Goal: Task Accomplishment & Management: Use online tool/utility

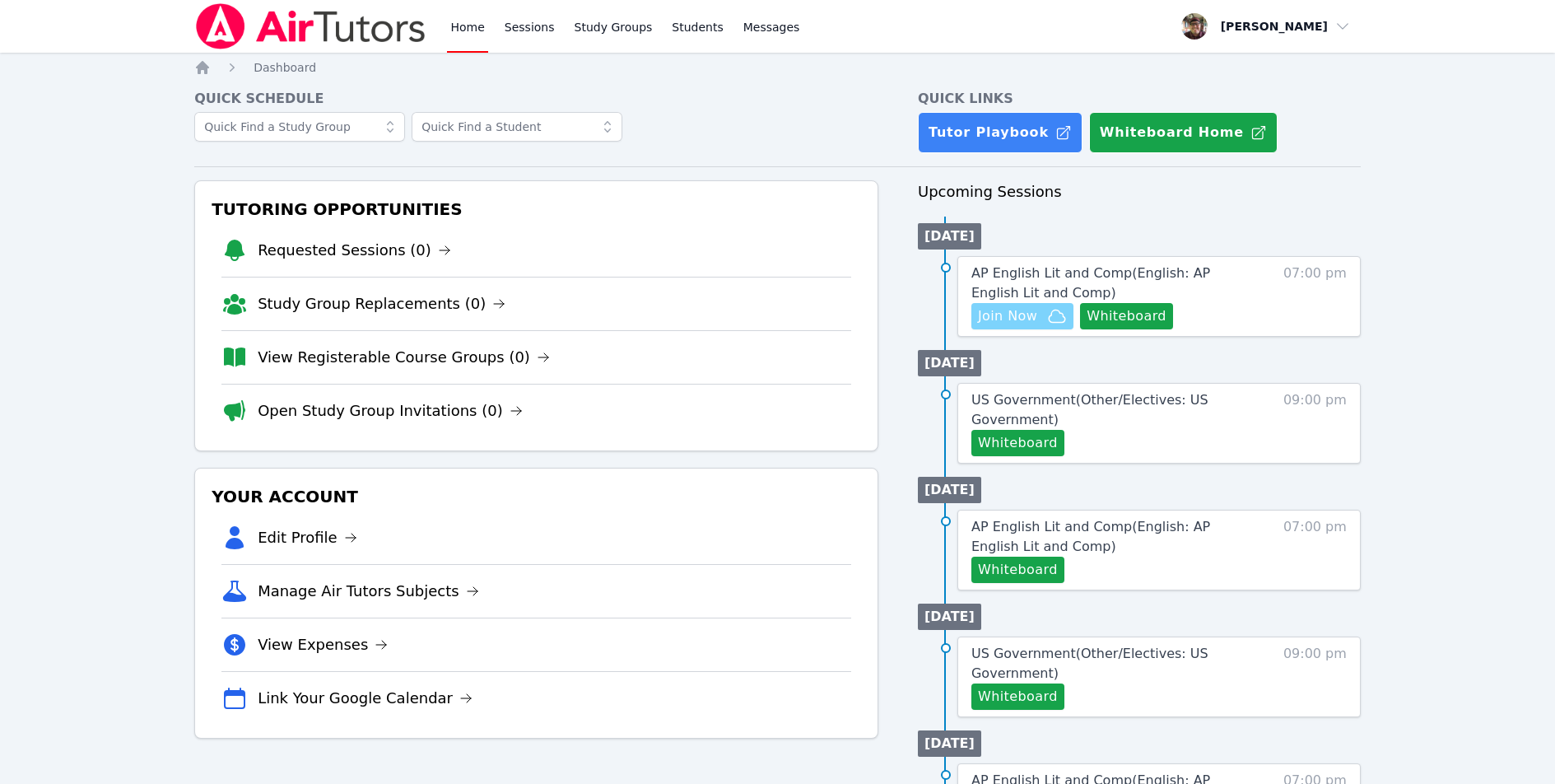
click at [1004, 309] on span "Join Now" at bounding box center [1007, 316] width 59 height 19
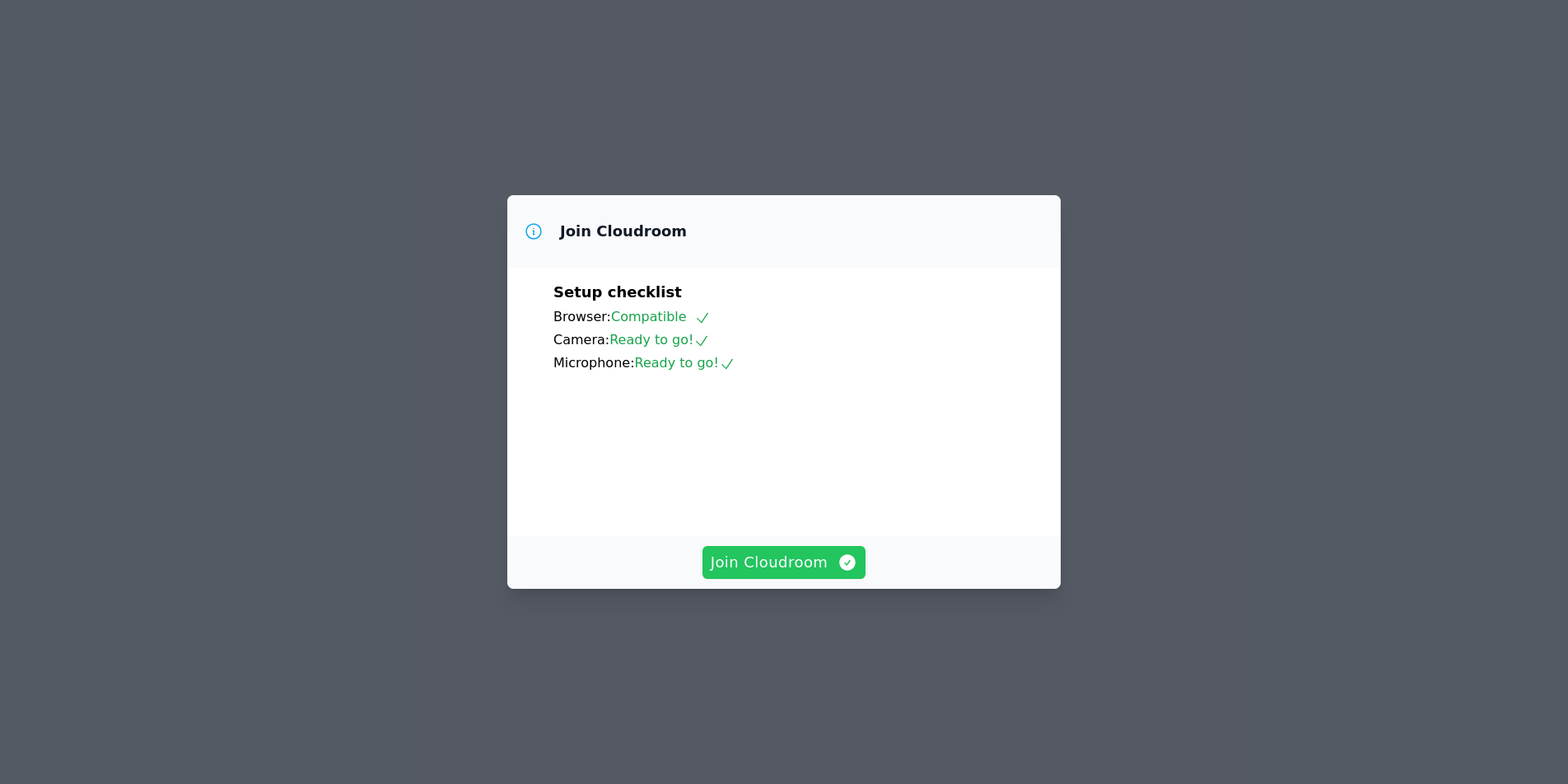
click at [774, 574] on span "Join Cloudroom" at bounding box center [784, 562] width 147 height 23
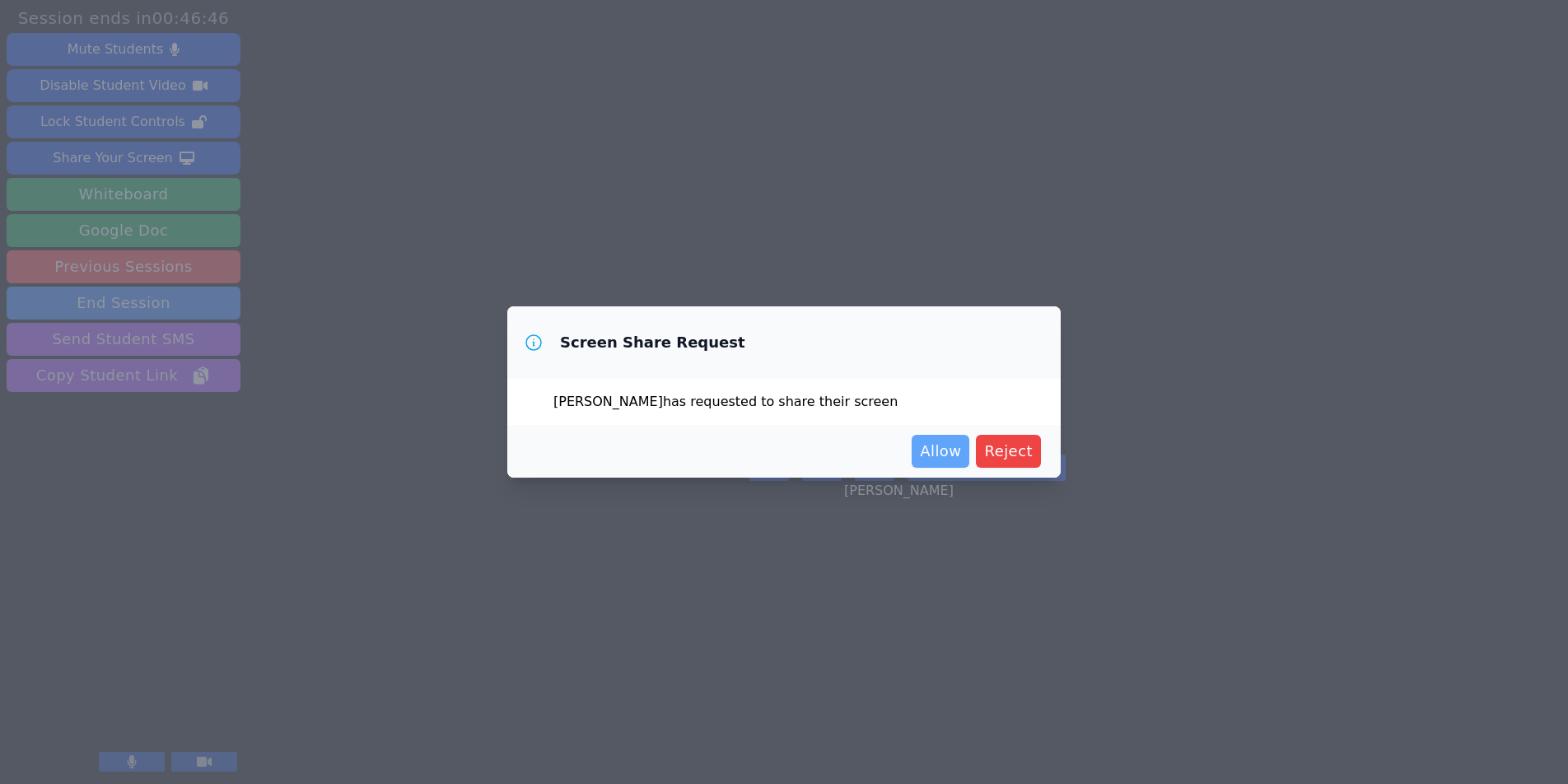
click at [941, 450] on span "Allow" at bounding box center [941, 452] width 41 height 23
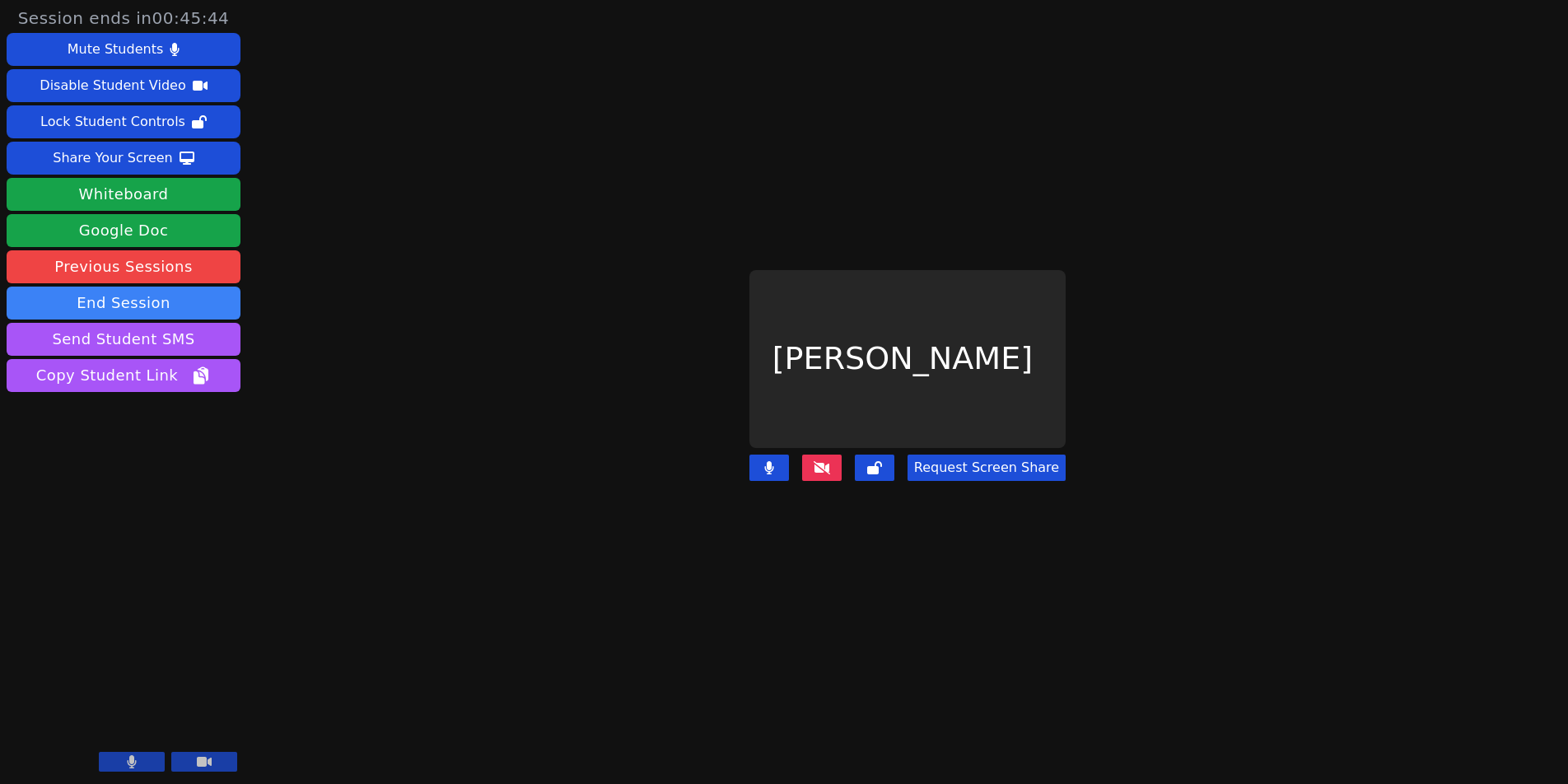
click at [827, 462] on icon at bounding box center [821, 468] width 16 height 14
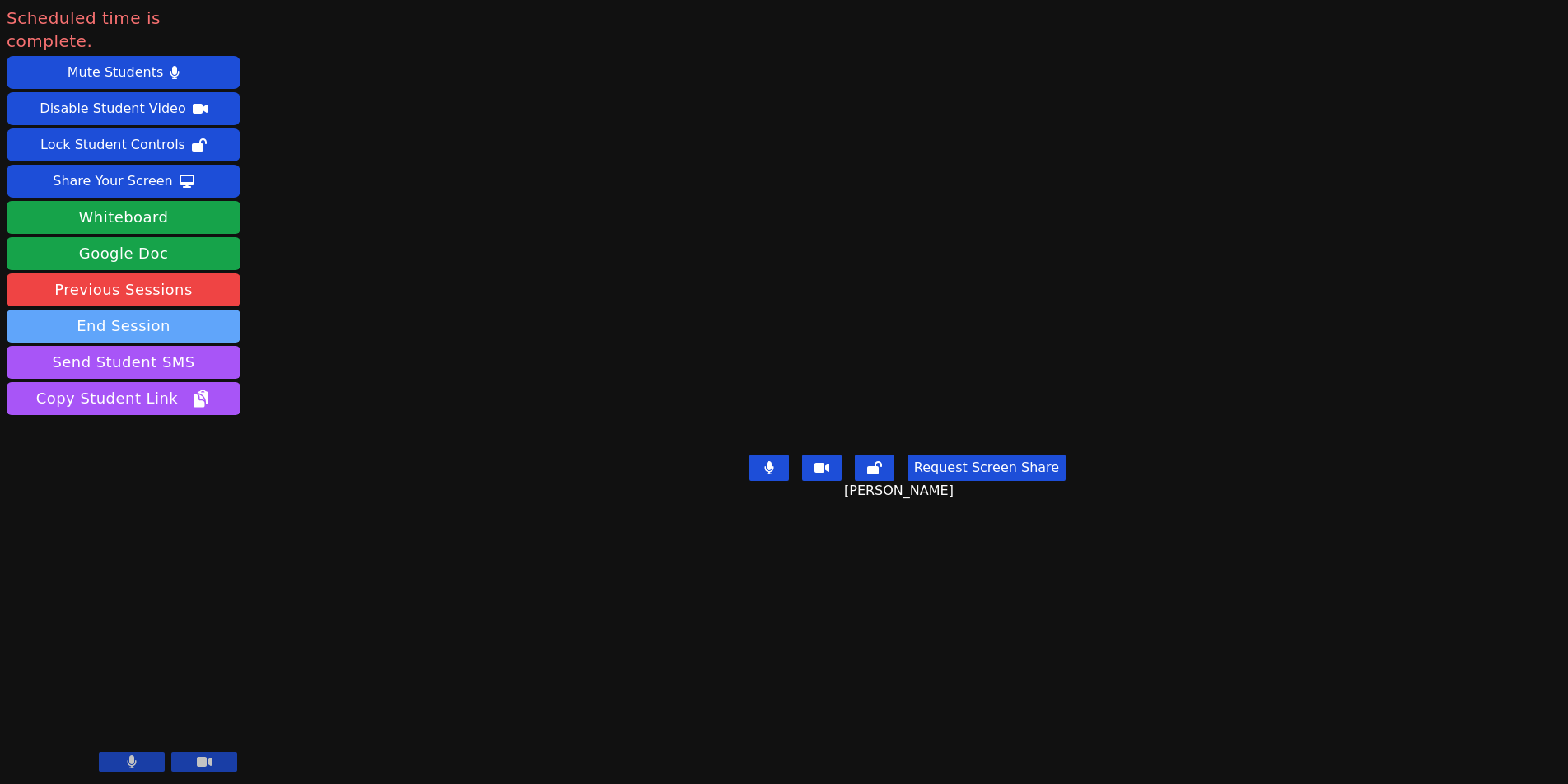
click at [111, 309] on button "End Session" at bounding box center [123, 326] width 234 height 33
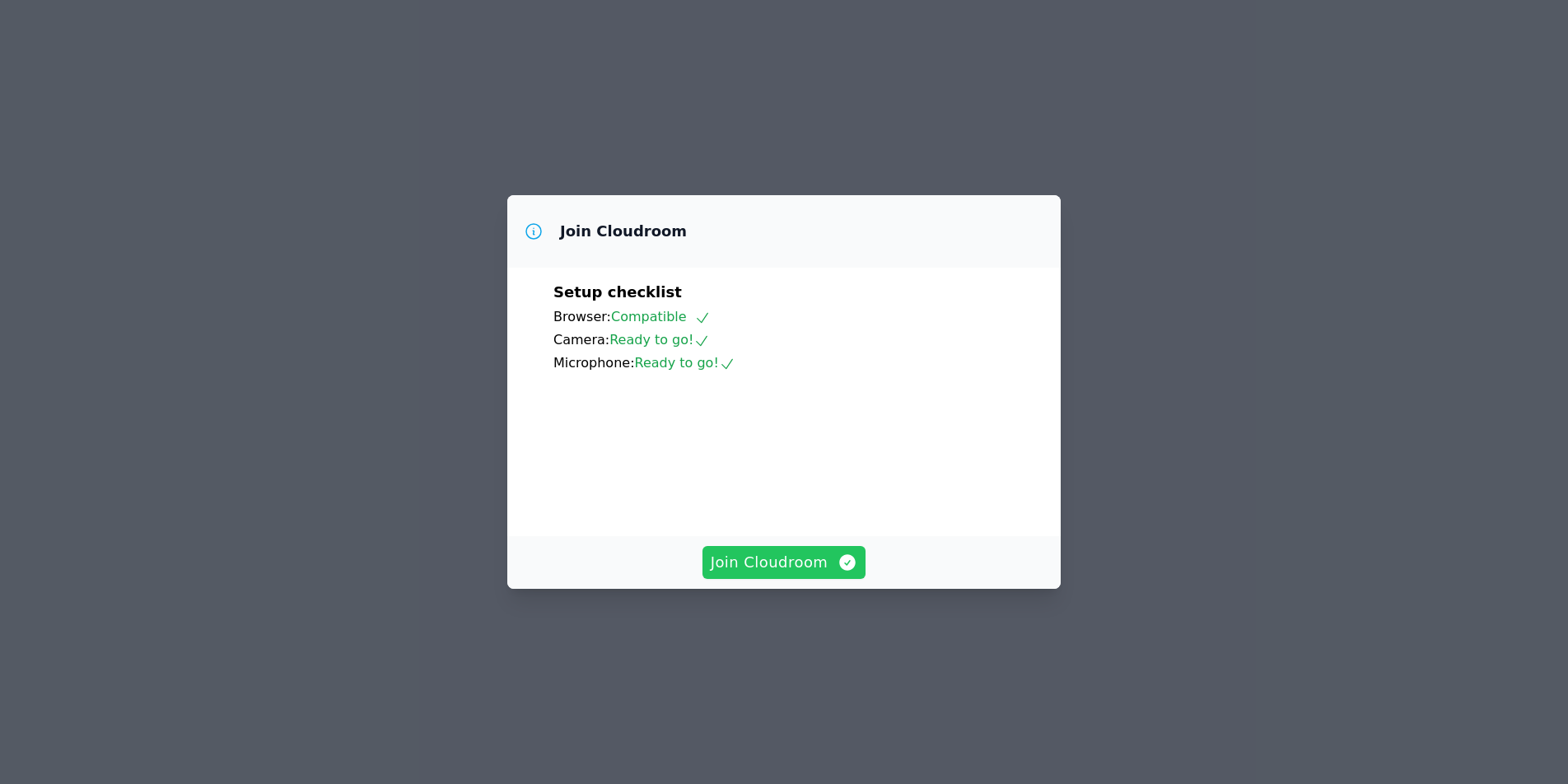
click at [746, 579] on button "Join Cloudroom" at bounding box center [784, 562] width 164 height 33
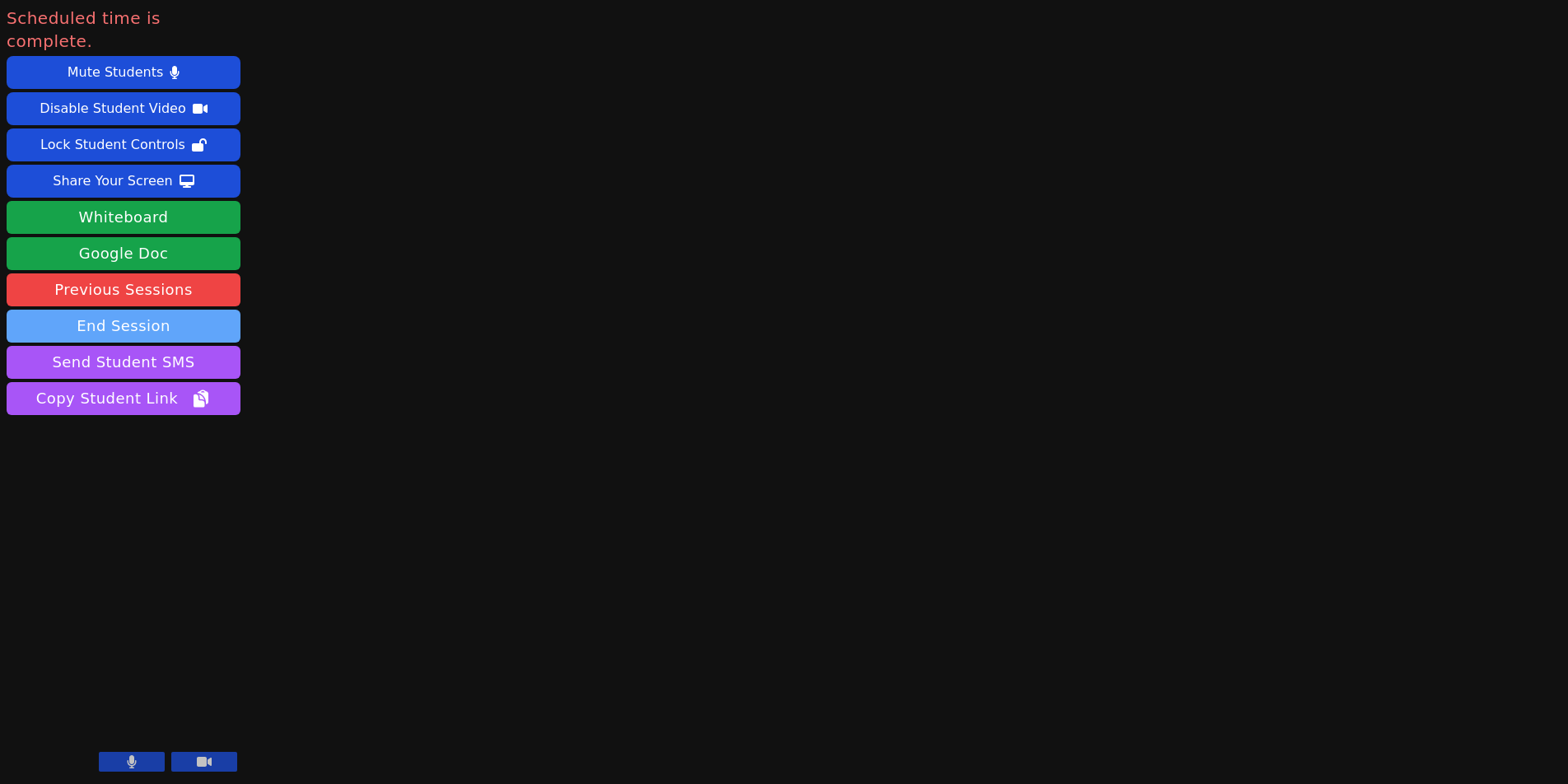
click at [126, 309] on button "End Session" at bounding box center [123, 326] width 234 height 33
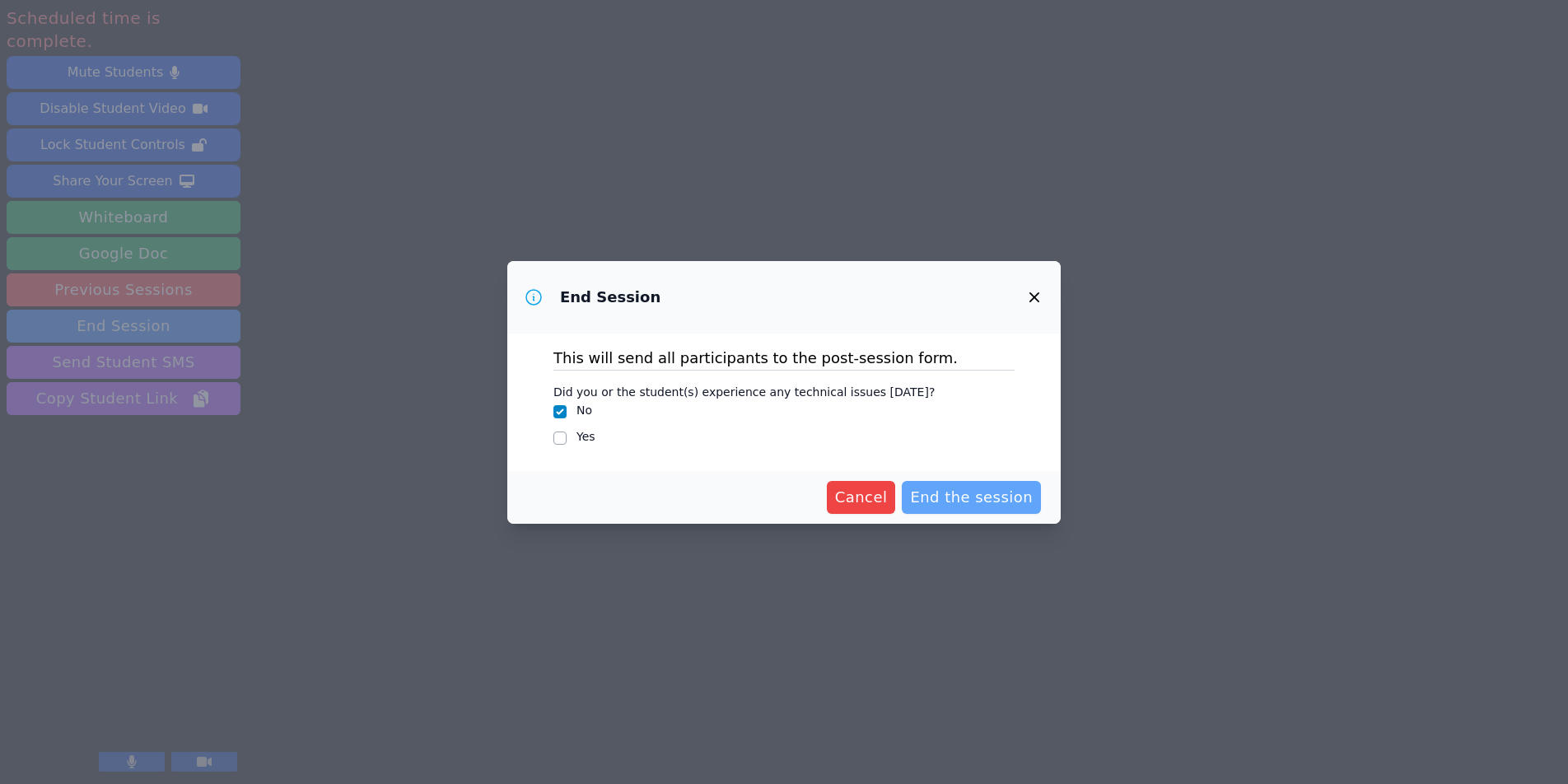
click at [975, 500] on span "End the session" at bounding box center [972, 497] width 123 height 23
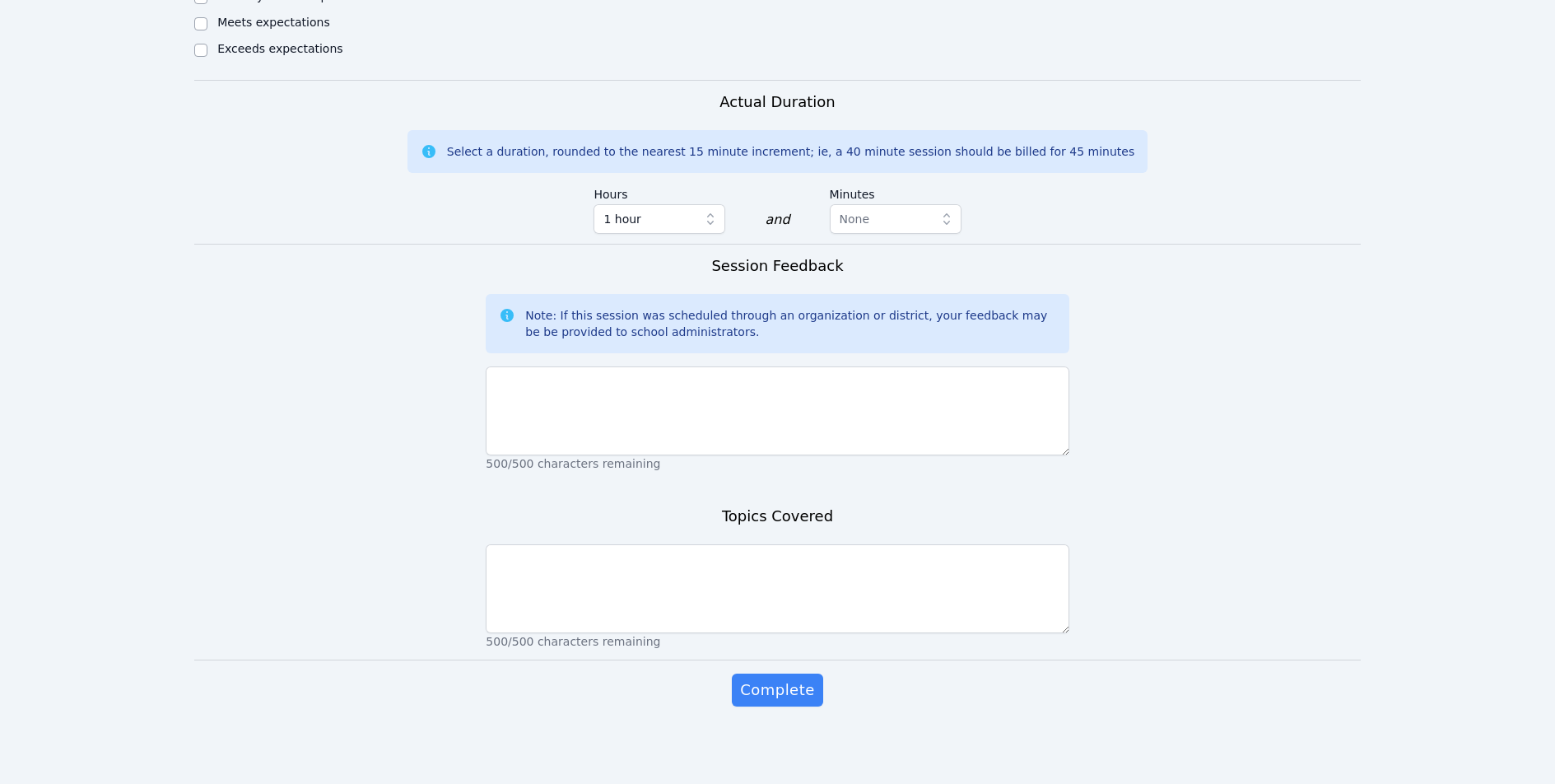
scroll to position [855, 0]
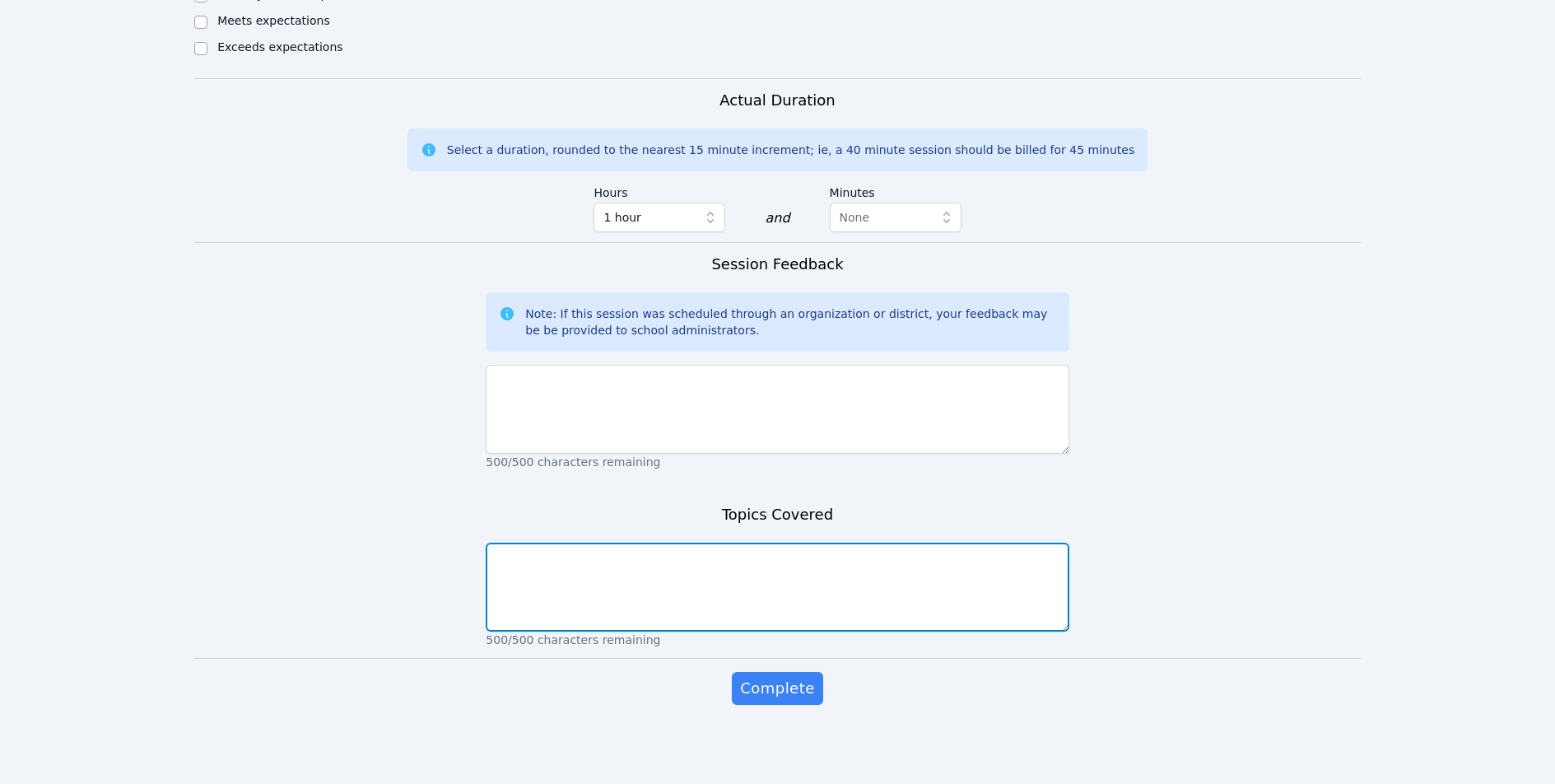
click at [627, 556] on textarea at bounding box center [777, 587] width 583 height 89
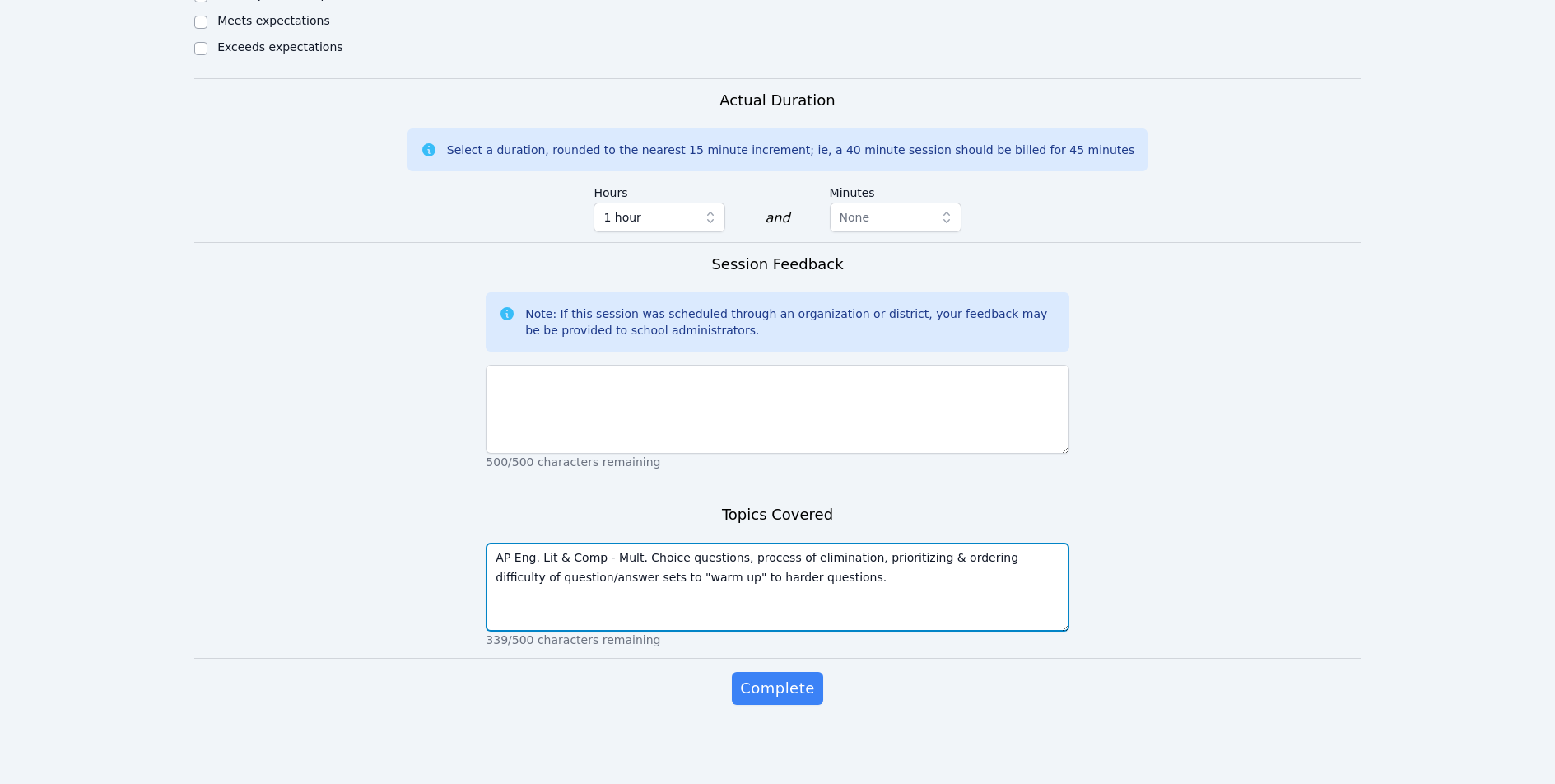
type textarea "AP Eng. Lit & Comp - Mult. Choice questions, process of elimination, prioritizi…"
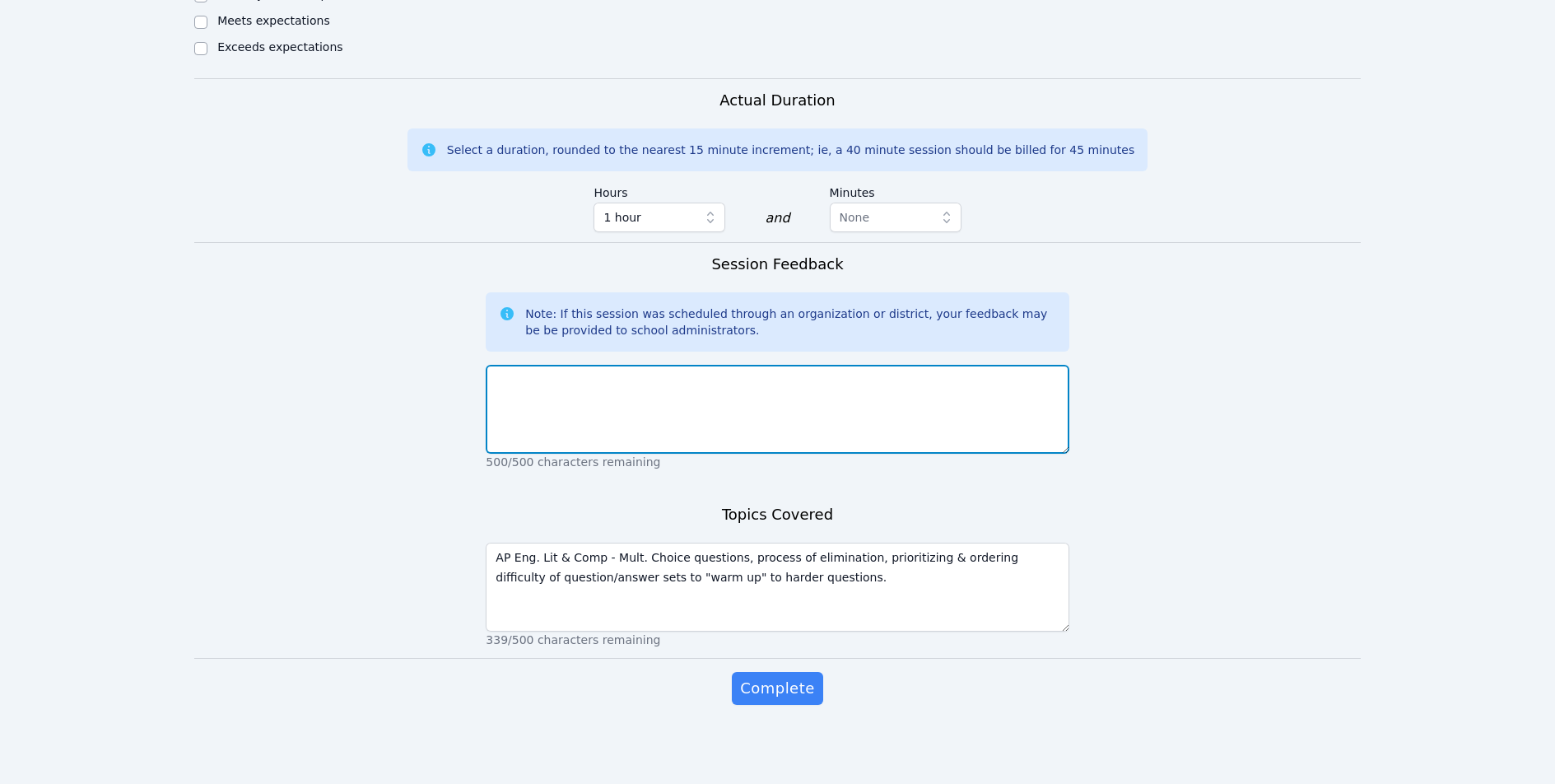
click at [560, 419] on textarea at bounding box center [777, 409] width 583 height 89
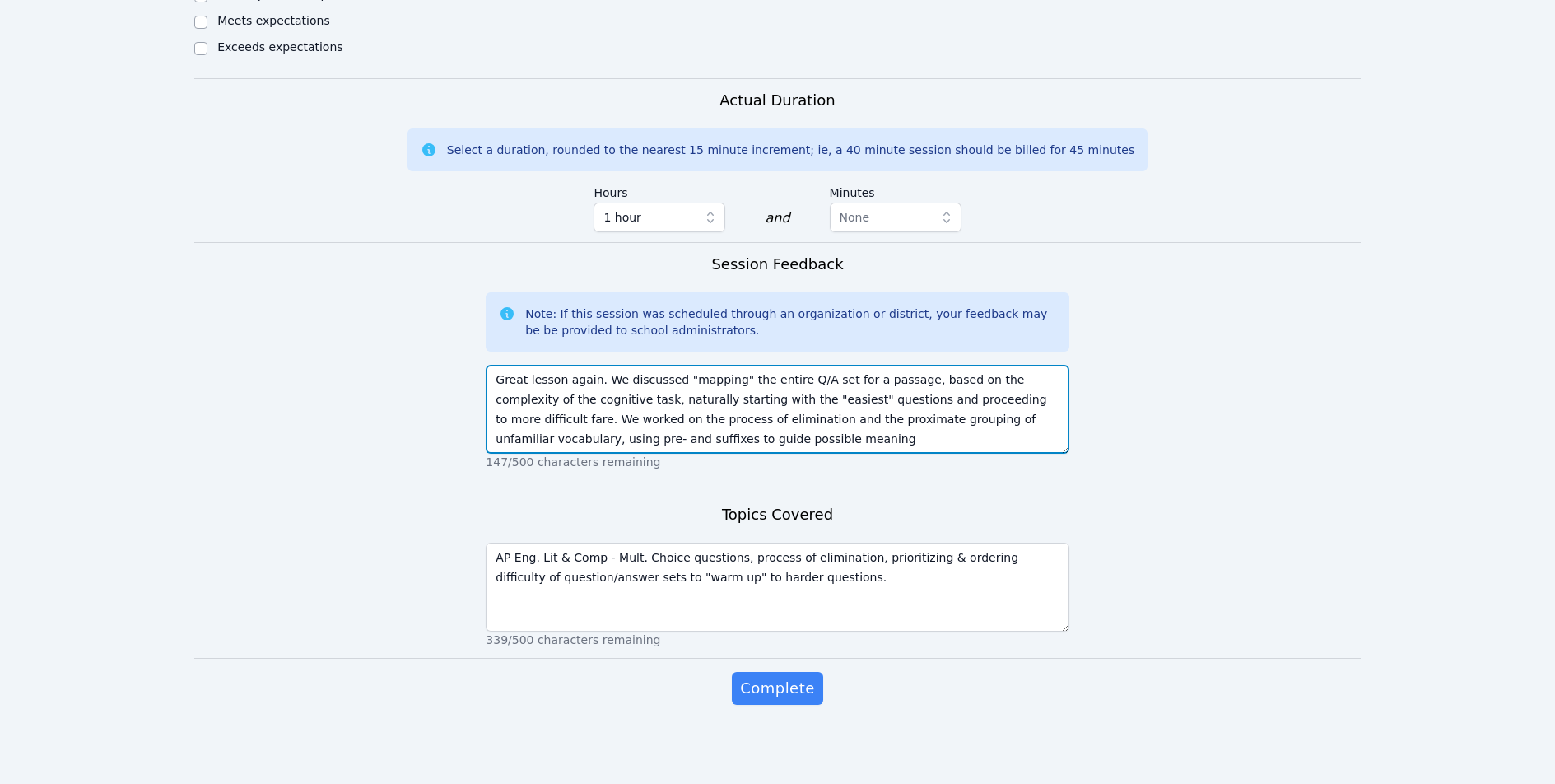
click at [538, 438] on textarea "Great lesson again. We discussed "mapping" the entire Q/A set for a passage, ba…" at bounding box center [777, 409] width 583 height 89
type textarea "Great lesson again. We discussed "mapping" the entire Q/A set for a passage, ba…"
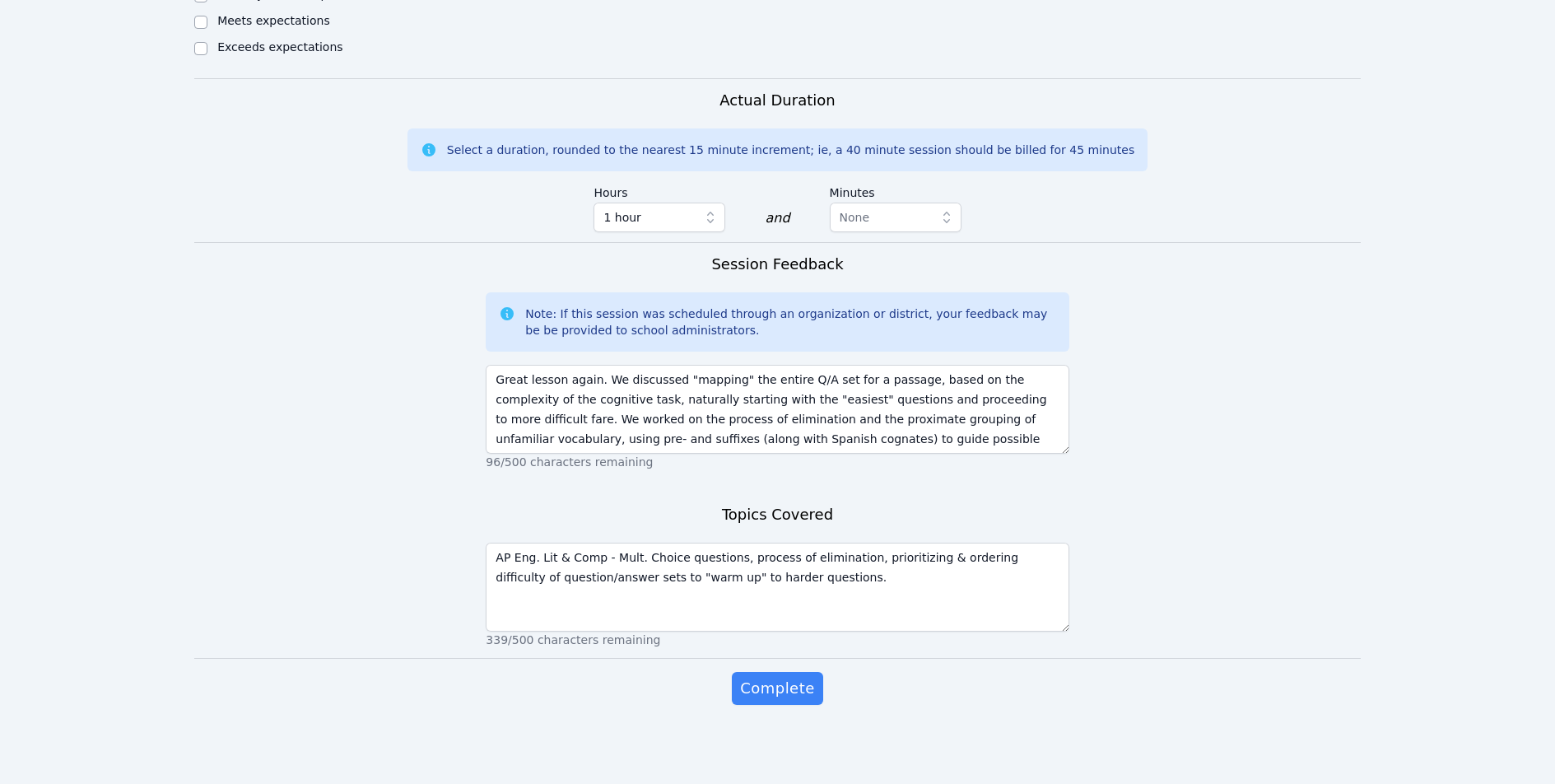
click at [762, 682] on span "Complete" at bounding box center [778, 688] width 74 height 23
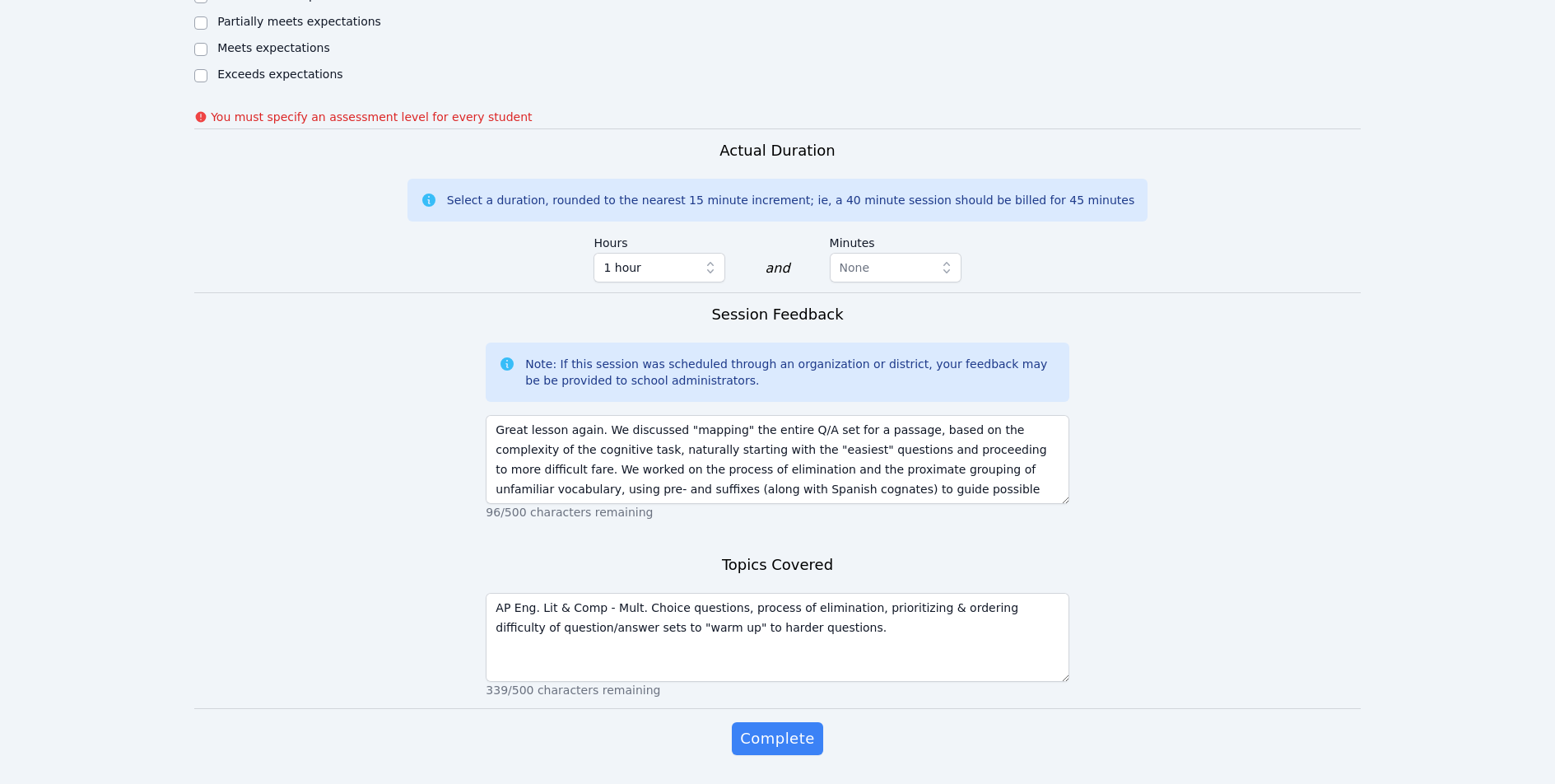
scroll to position [420, 0]
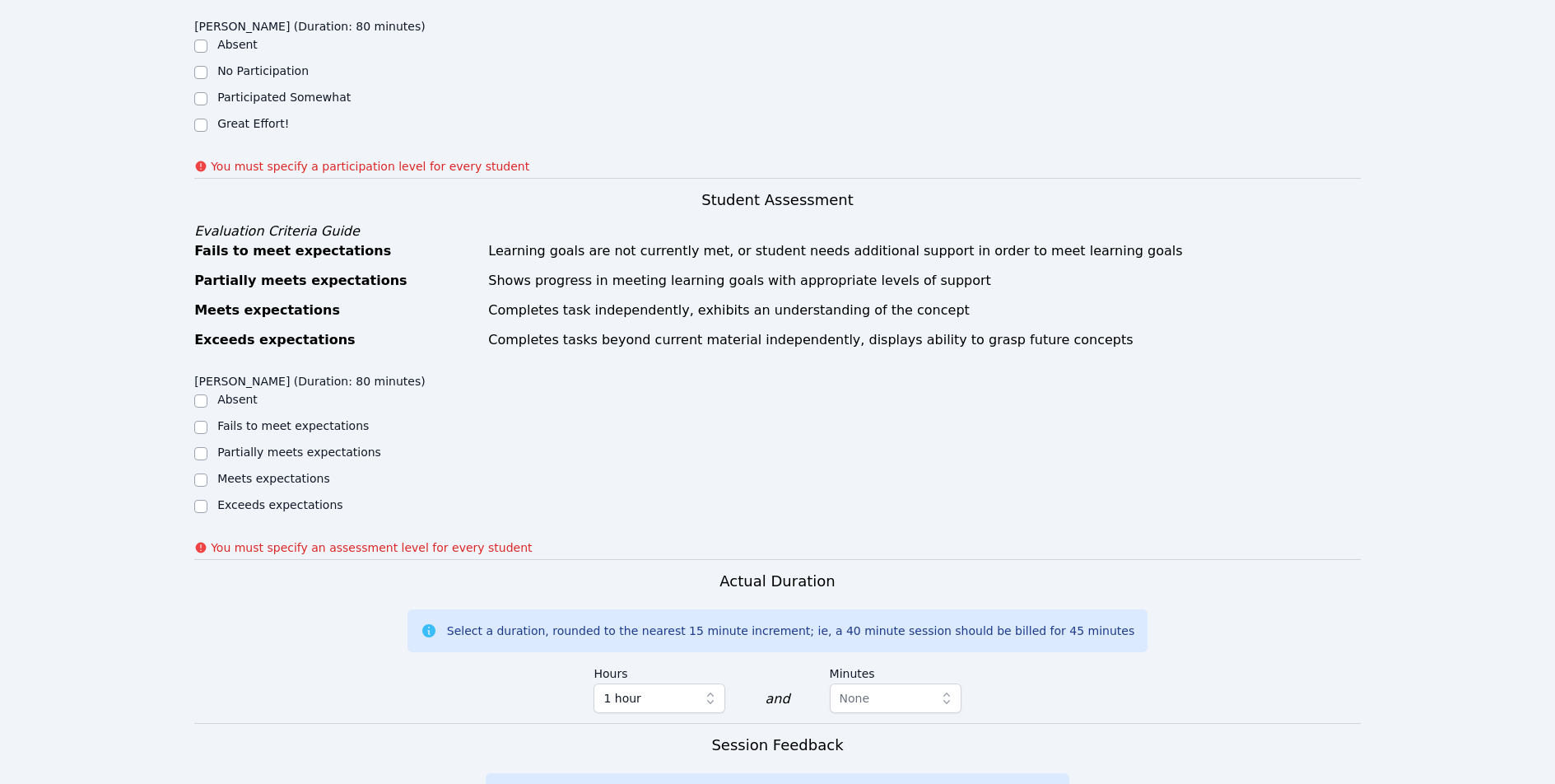
click at [214, 499] on div "Exceeds expectations" at bounding box center [339, 506] width 292 height 19
click at [207, 121] on div "Great Effort!" at bounding box center [339, 125] width 292 height 19
click at [196, 123] on input "Great Effort!" at bounding box center [201, 125] width 14 height 14
checkbox input "true"
click at [200, 505] on input "Exceeds expectations" at bounding box center [201, 507] width 14 height 14
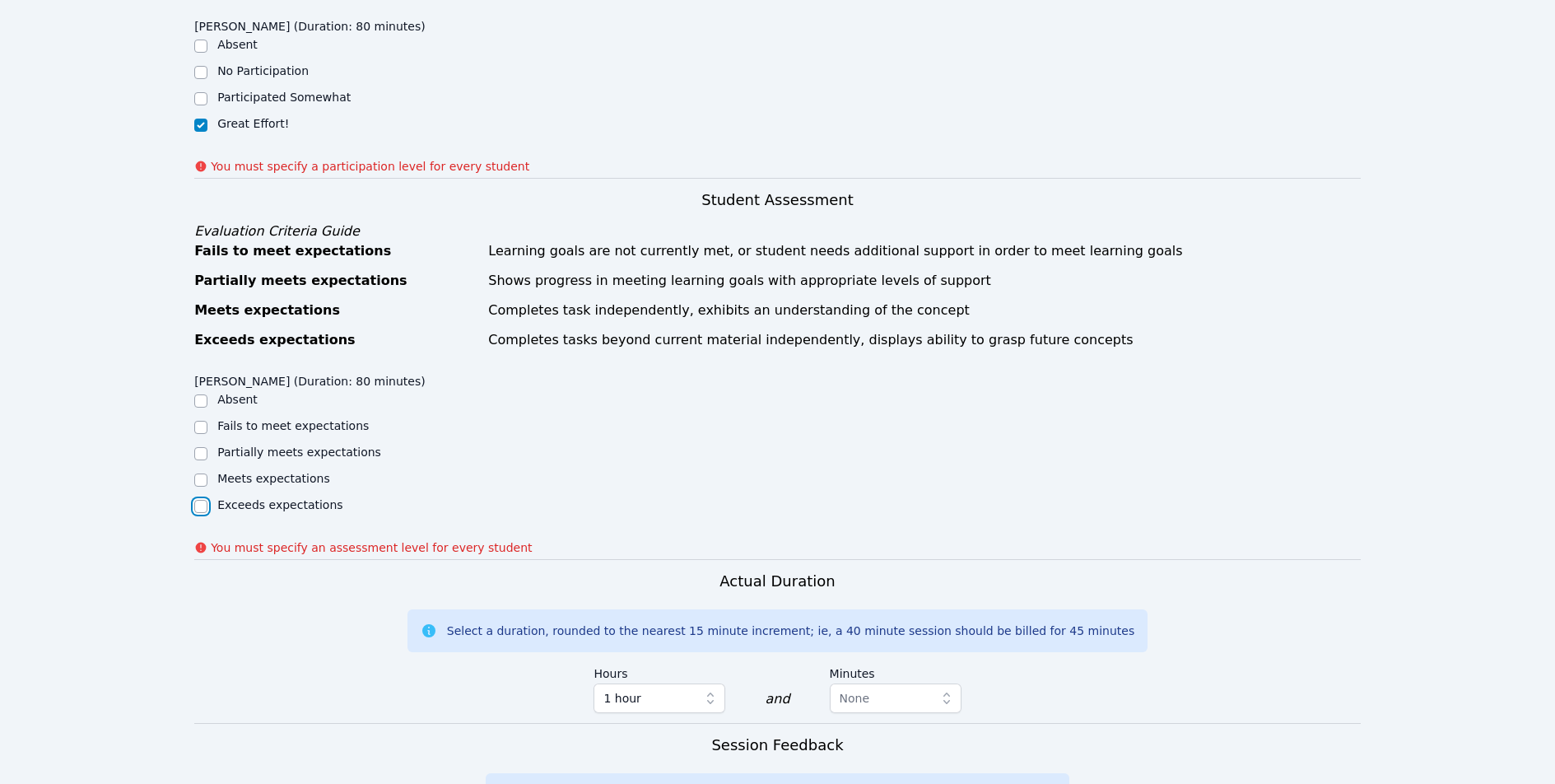
checkbox input "true"
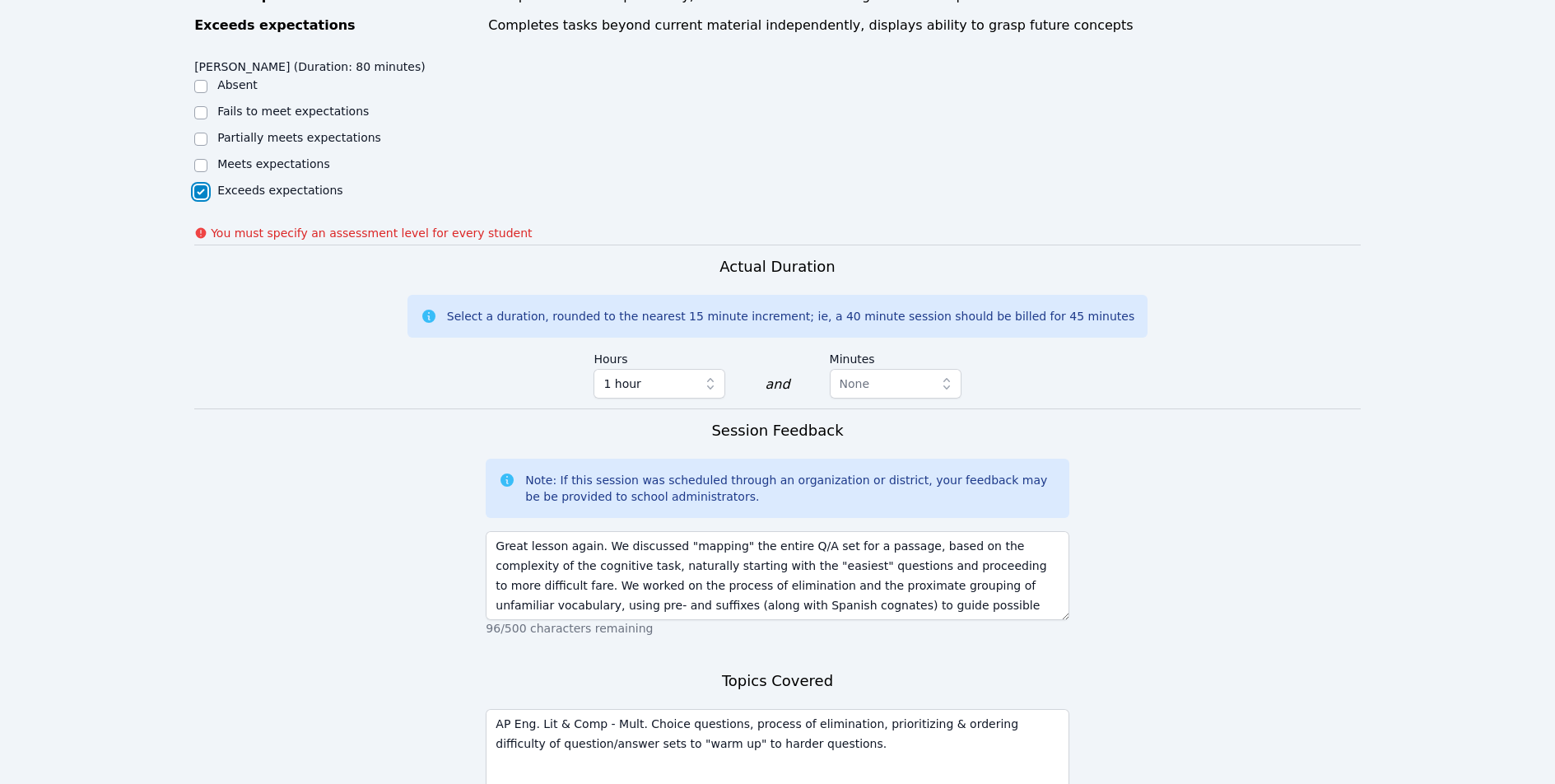
scroll to position [900, 0]
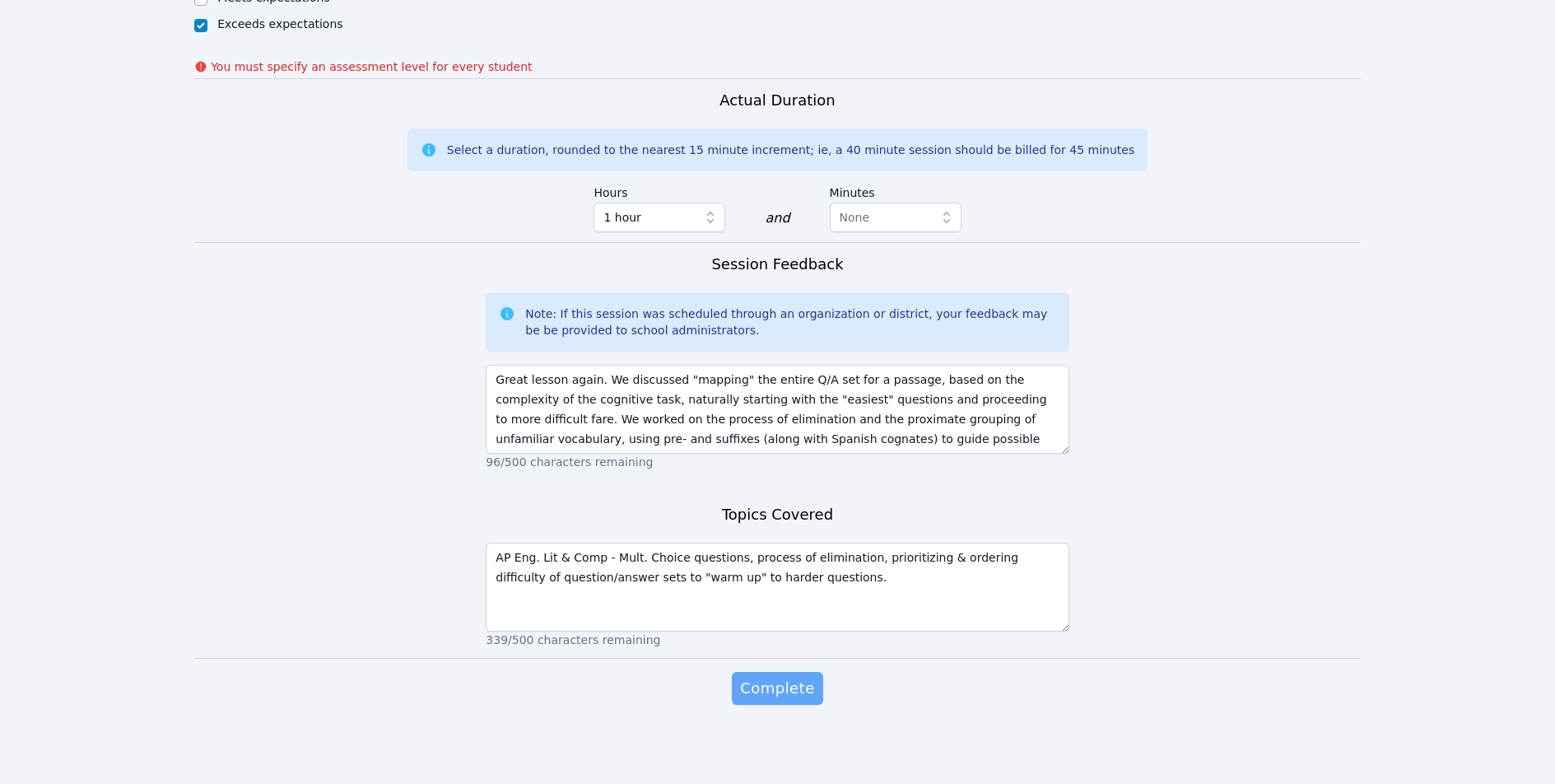
click at [771, 698] on span "Complete" at bounding box center [778, 688] width 74 height 23
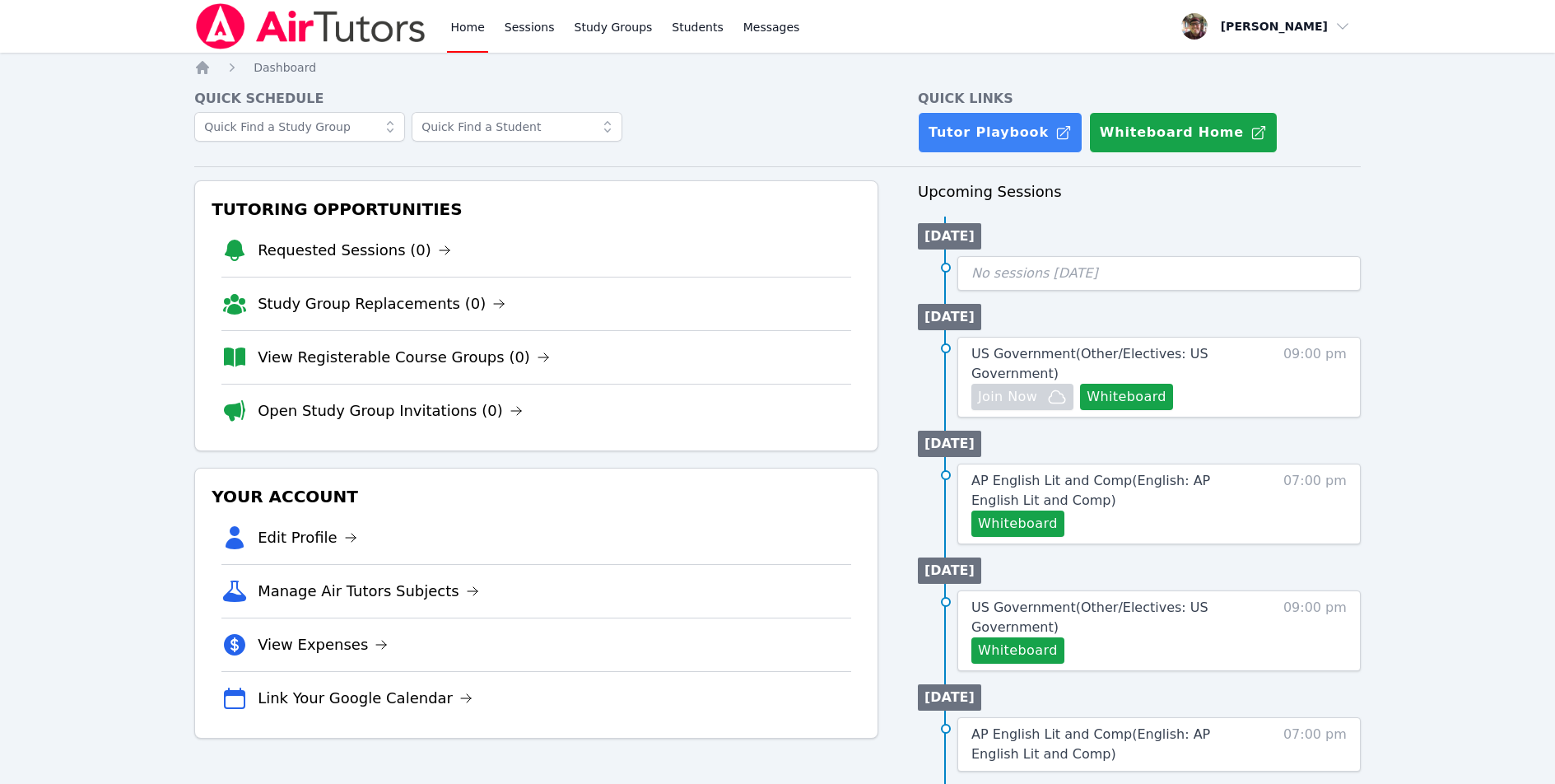
click at [1194, 480] on span "AP English Lit and Comp ( English: AP English Lit and Comp )" at bounding box center [1091, 490] width 238 height 36
click at [1142, 344] on link "US Government ( Other/Electives: US Government )" at bounding box center [1112, 363] width 281 height 40
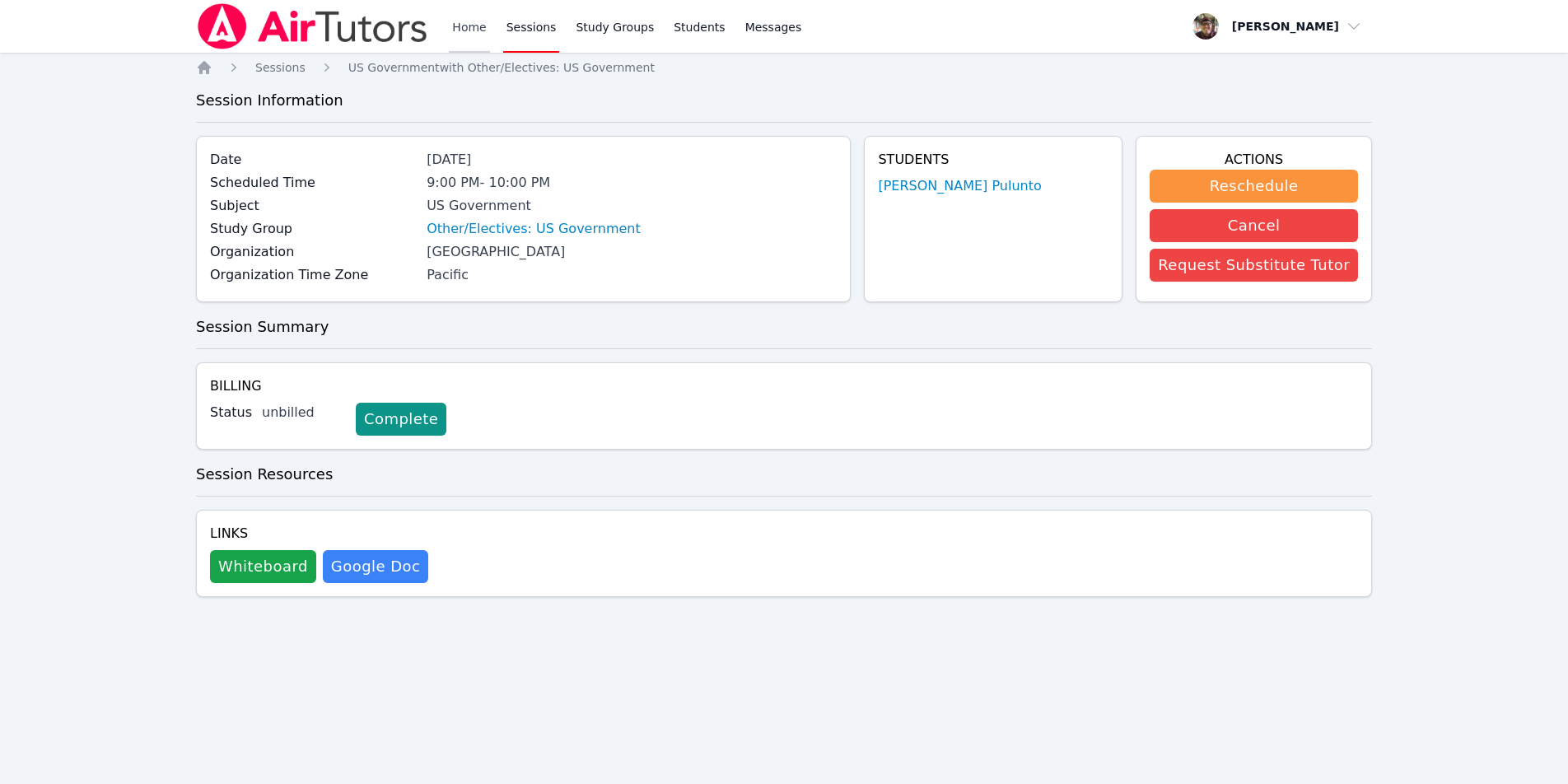
click at [473, 39] on link "Home" at bounding box center [469, 26] width 41 height 52
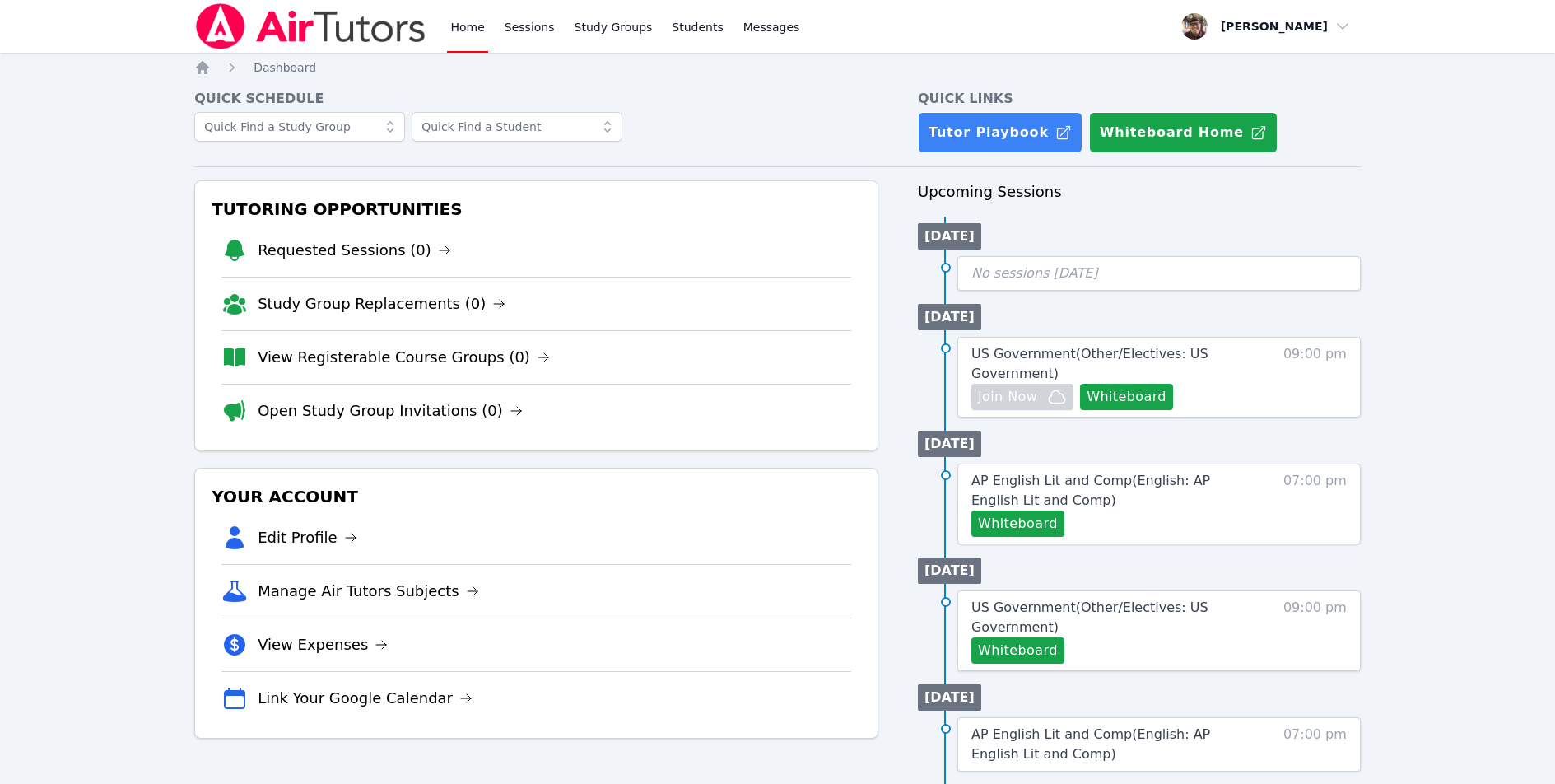
click at [471, 37] on link "Home" at bounding box center [467, 26] width 41 height 52
click at [970, 136] on link "Tutor Playbook" at bounding box center [1000, 133] width 165 height 41
click at [287, 63] on span "Dashboard" at bounding box center [285, 68] width 63 height 14
click at [288, 62] on span "Dashboard" at bounding box center [285, 68] width 63 height 14
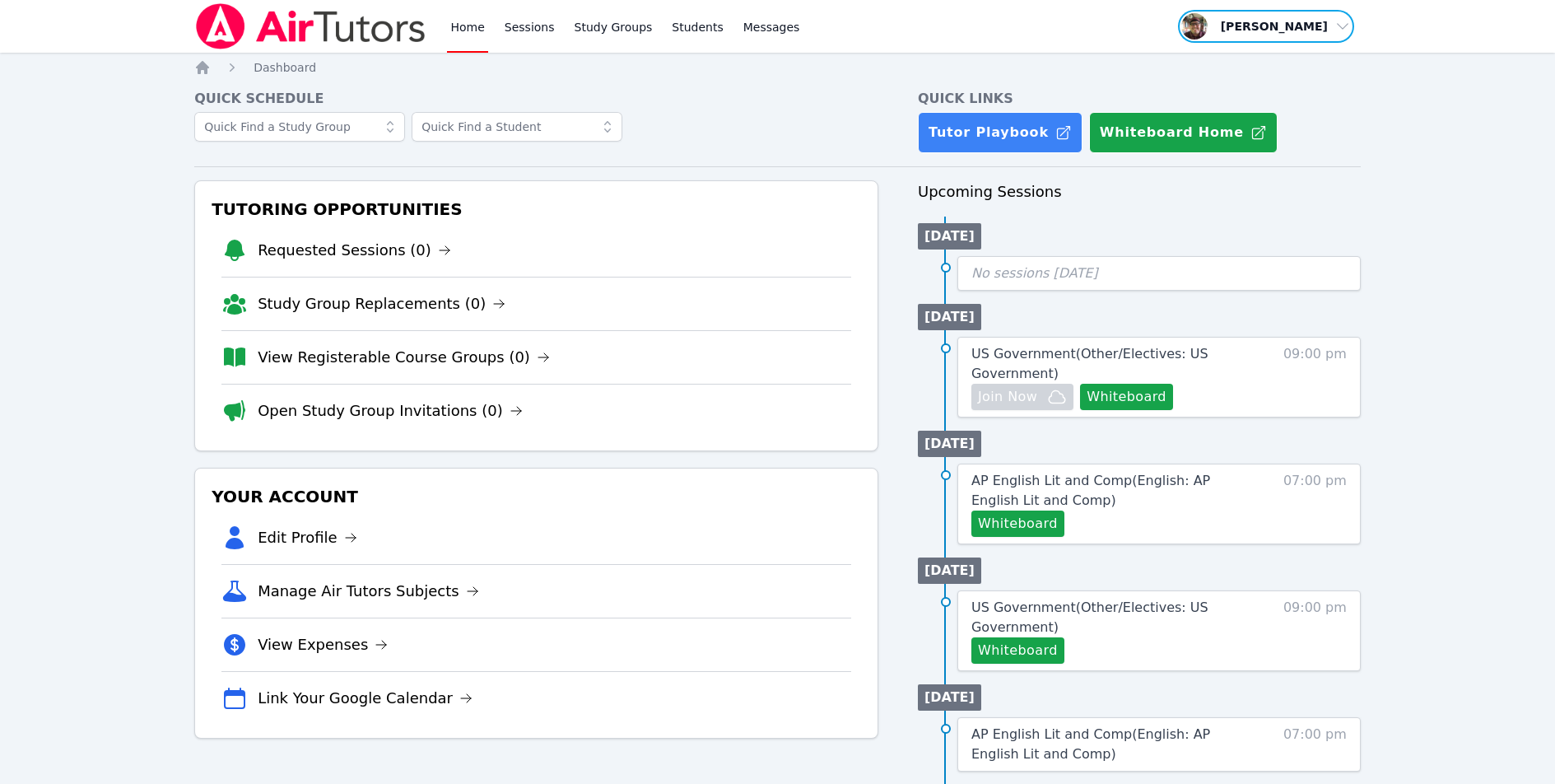
click at [1334, 18] on span "button" at bounding box center [1266, 25] width 179 height 36
click at [1333, 17] on span "button" at bounding box center [1266, 25] width 179 height 36
click at [293, 32] on img at bounding box center [310, 26] width 233 height 47
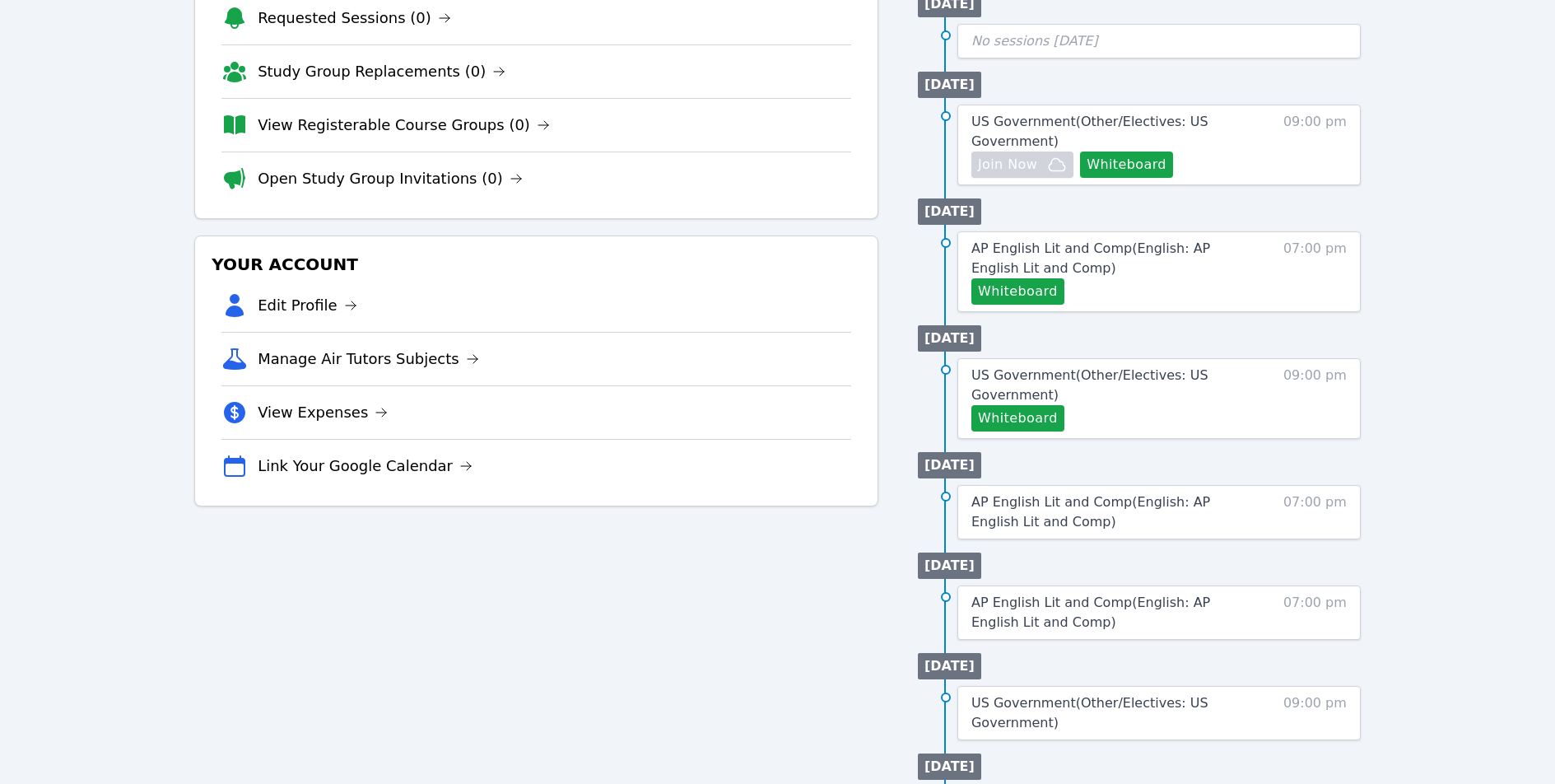
scroll to position [326, 0]
